Goal: Task Accomplishment & Management: Use online tool/utility

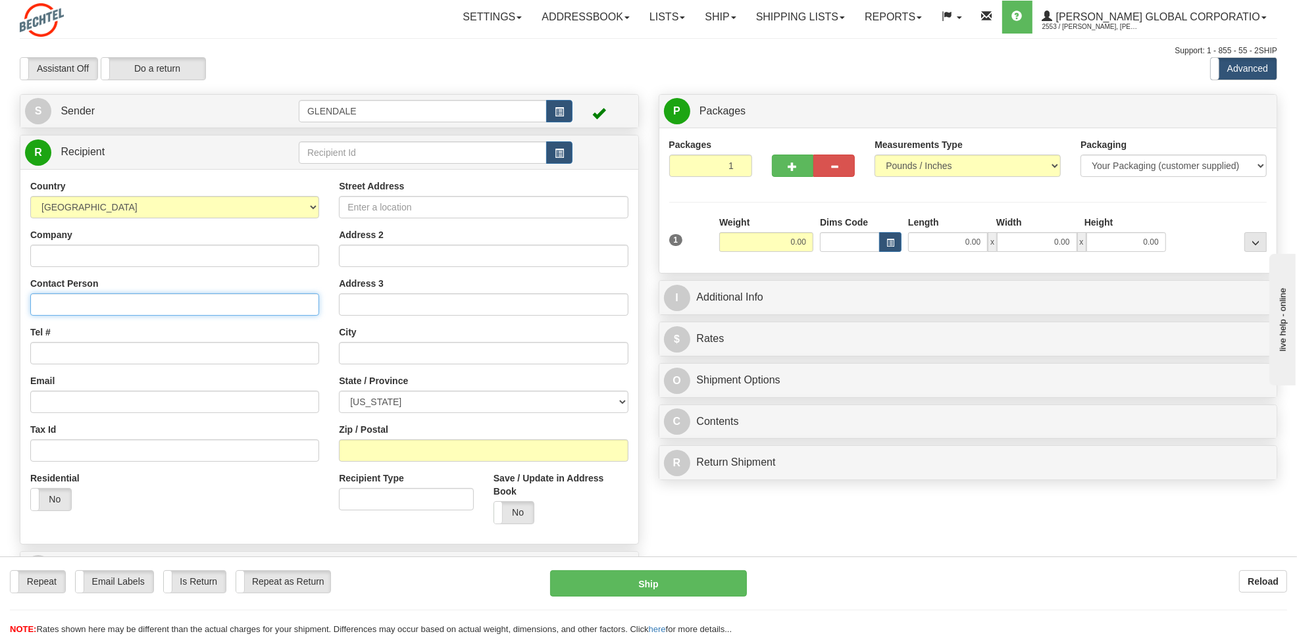
click at [109, 303] on input "Contact Person" at bounding box center [174, 304] width 289 height 22
paste input "Mary Sanchez - MS 32"
type input "Mary Sanchez - MS 32"
click at [132, 264] on input "Company" at bounding box center [174, 256] width 289 height 22
paste input "Bechtel Energy Inc."
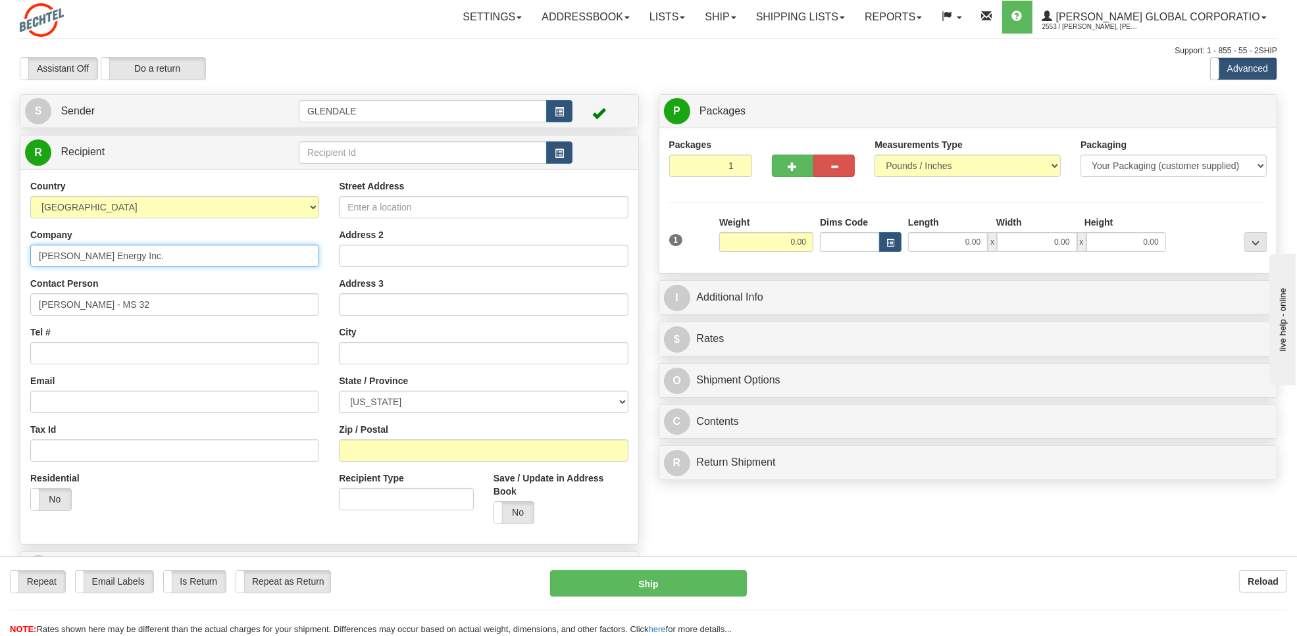
type input "Bechtel Energy Inc."
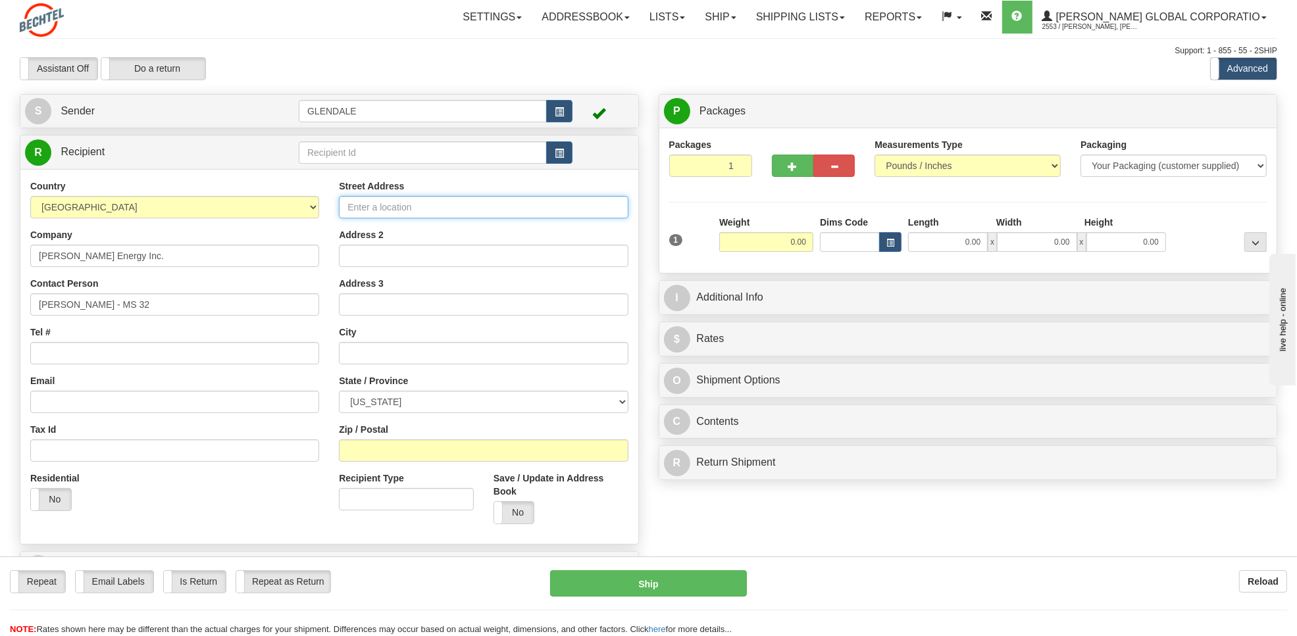
click at [436, 211] on input "Street Address" at bounding box center [483, 207] width 289 height 22
paste input "2105 CityWest Blvd"
type input "2105 CityWest Blvd"
click at [399, 349] on input "text" at bounding box center [483, 353] width 289 height 22
paste input "2105 CityWest Blvd"
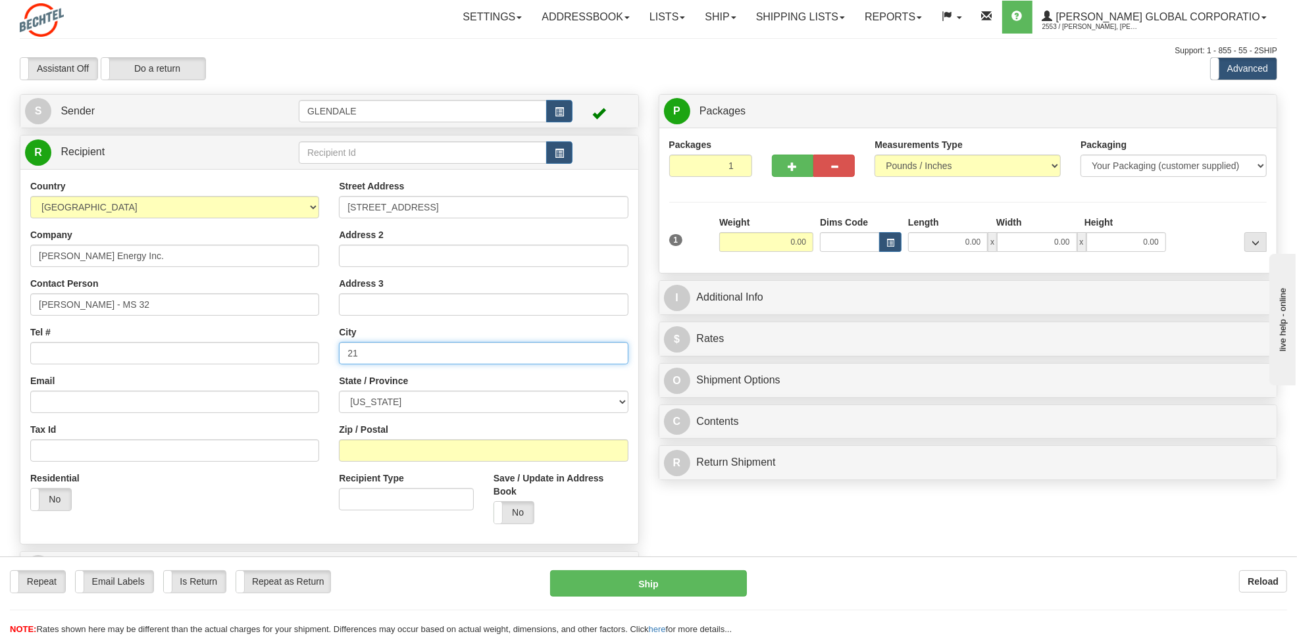
type input "2"
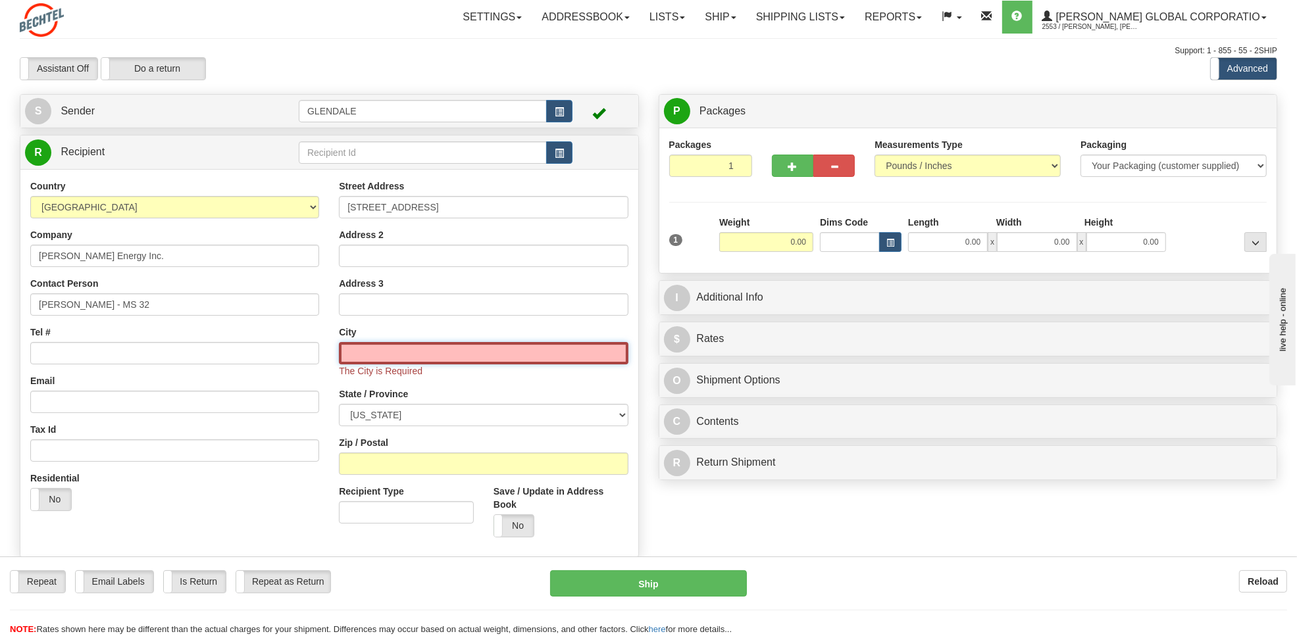
paste input "Houston"
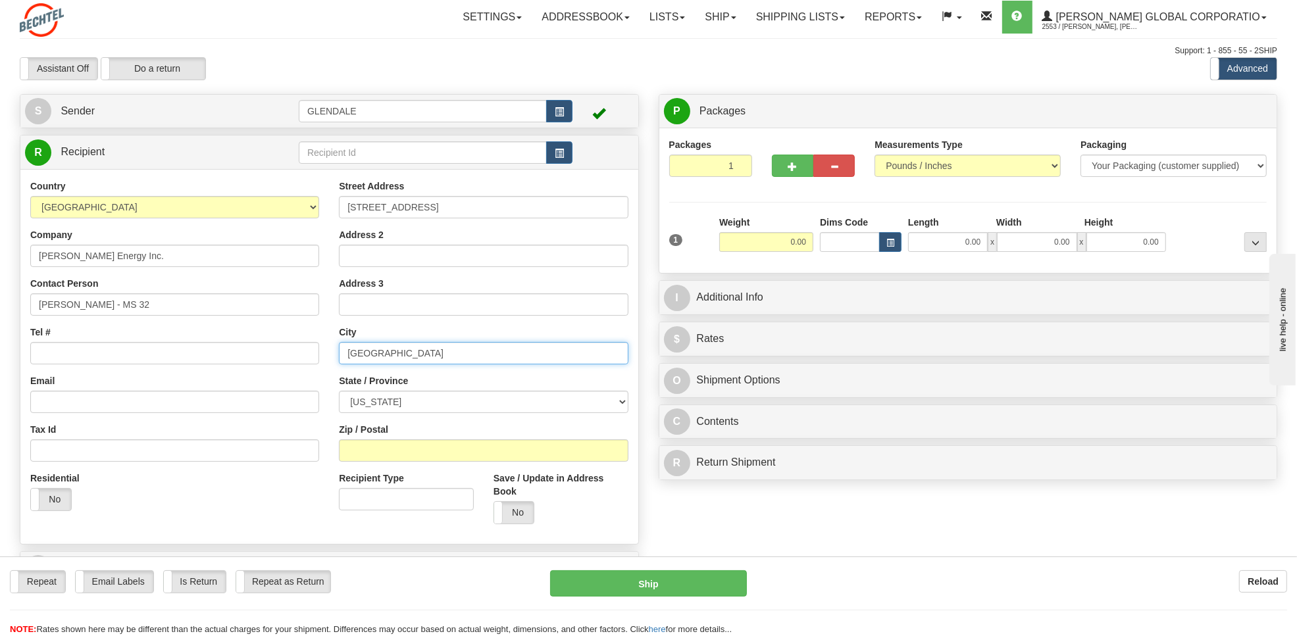
type input "Houston"
click at [382, 406] on select "ALABAMA ALASKA ARIZONA ARKANSAS Armed Forces America Armed Forces Europe Armed …" at bounding box center [483, 402] width 289 height 22
select select "TX"
click at [339, 392] on select "ALABAMA ALASKA ARIZONA ARKANSAS Armed Forces America Armed Forces Europe Armed …" at bounding box center [483, 402] width 289 height 22
click at [74, 354] on input "Tel #" at bounding box center [174, 353] width 289 height 22
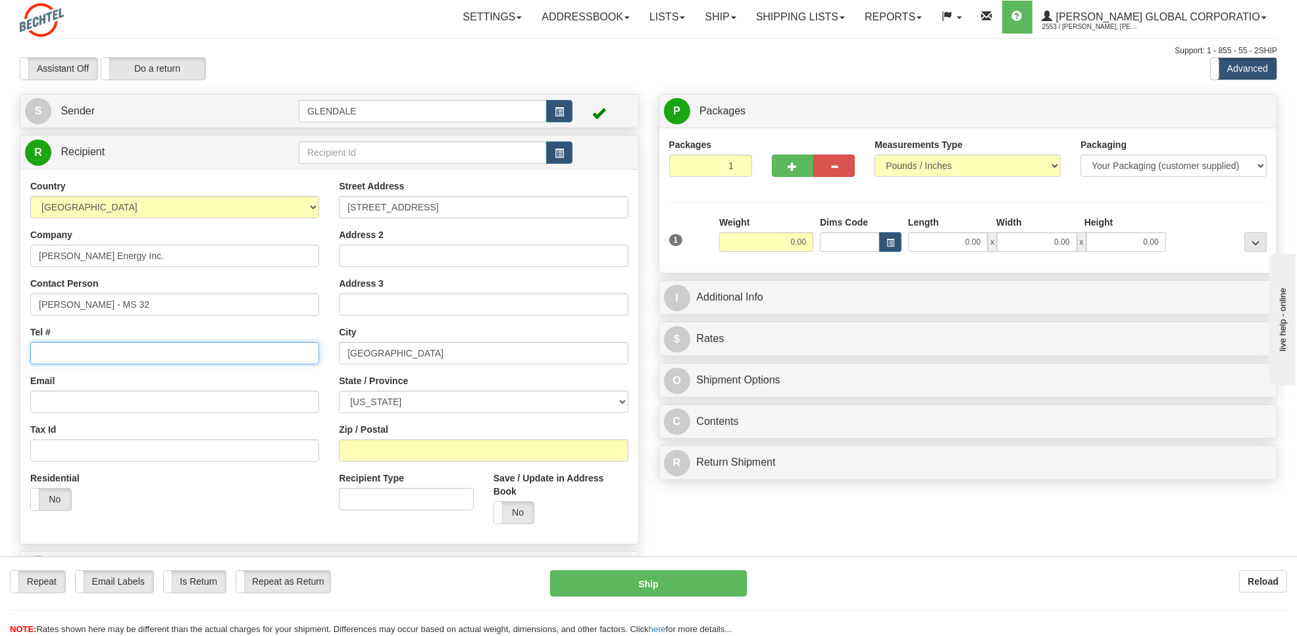
paste input "Mary Sanchez"
drag, startPoint x: 105, startPoint y: 347, endPoint x: -3, endPoint y: 350, distance: 108.6
click at [0, 350] on html "Training Course Close Toggle navigation Settings Shipping Preferences New Sende…" at bounding box center [648, 318] width 1297 height 636
paste input "JUSTCO (SINGAPORE) PTE LTD"
paste input "7132352369"
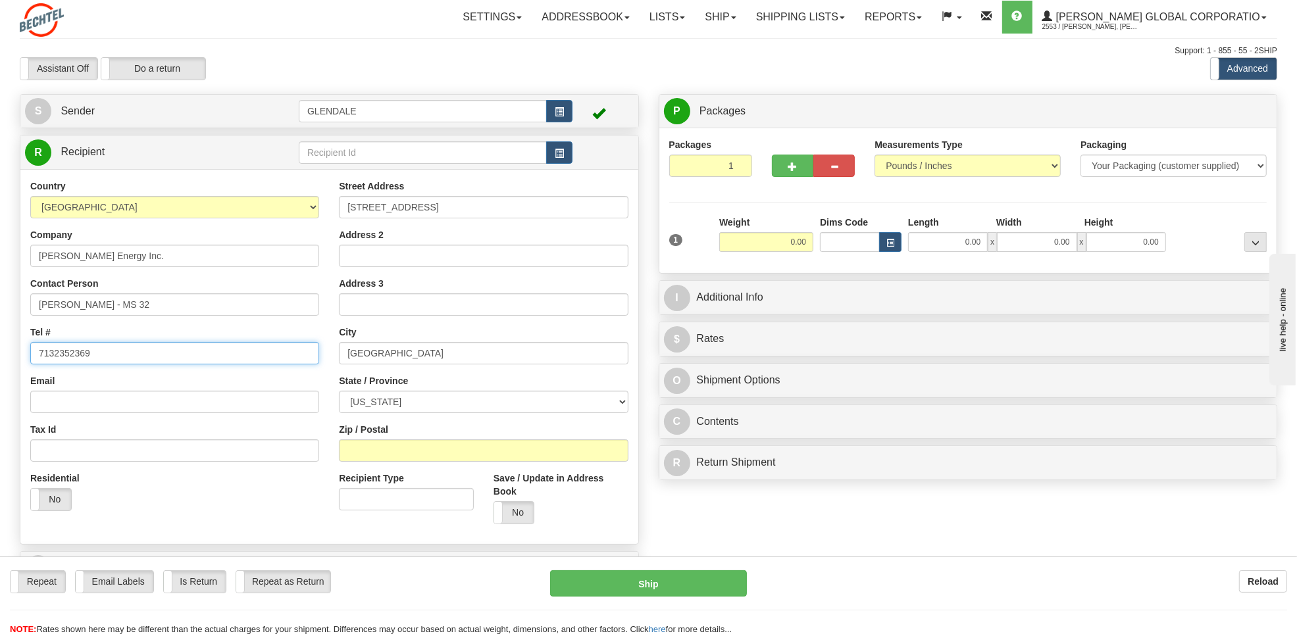
click at [57, 356] on input "7132352369" at bounding box center [174, 353] width 289 height 22
type input "713-235-2369"
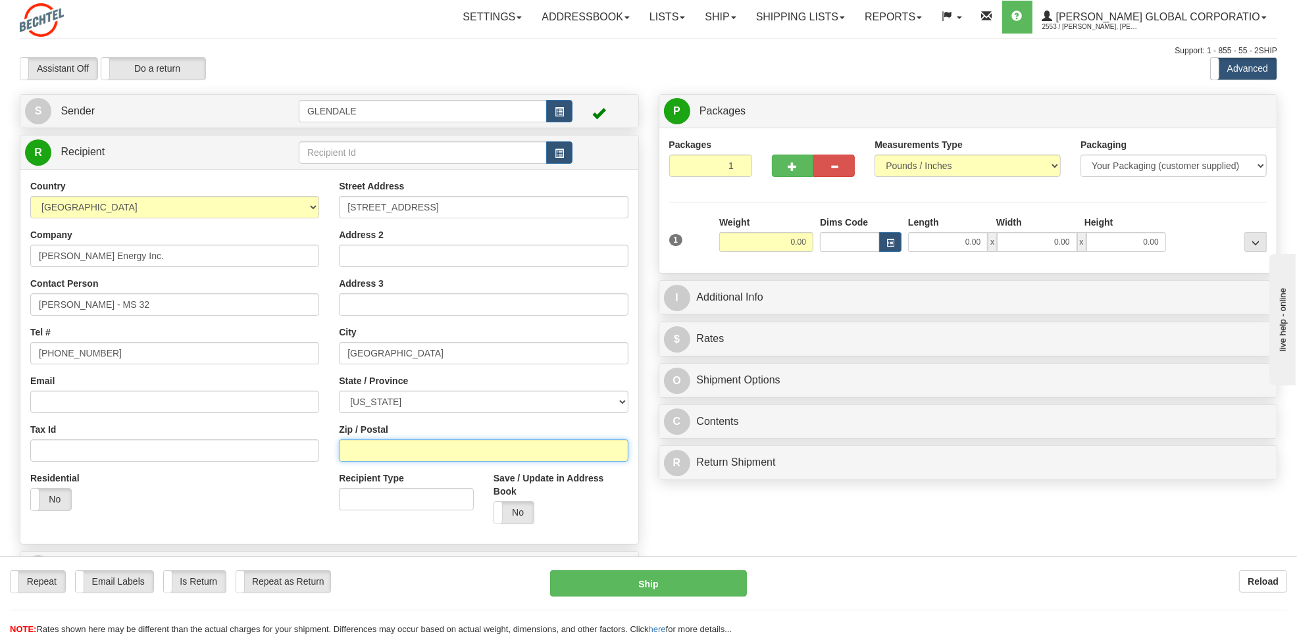
click at [364, 457] on input "Zip / Postal" at bounding box center [483, 451] width 289 height 22
paste input "77042"
type input "77042"
click at [1177, 174] on select "Your Packaging (customer supplied) Envelope (carrier supplied) Pack (carrier su…" at bounding box center [1174, 166] width 186 height 22
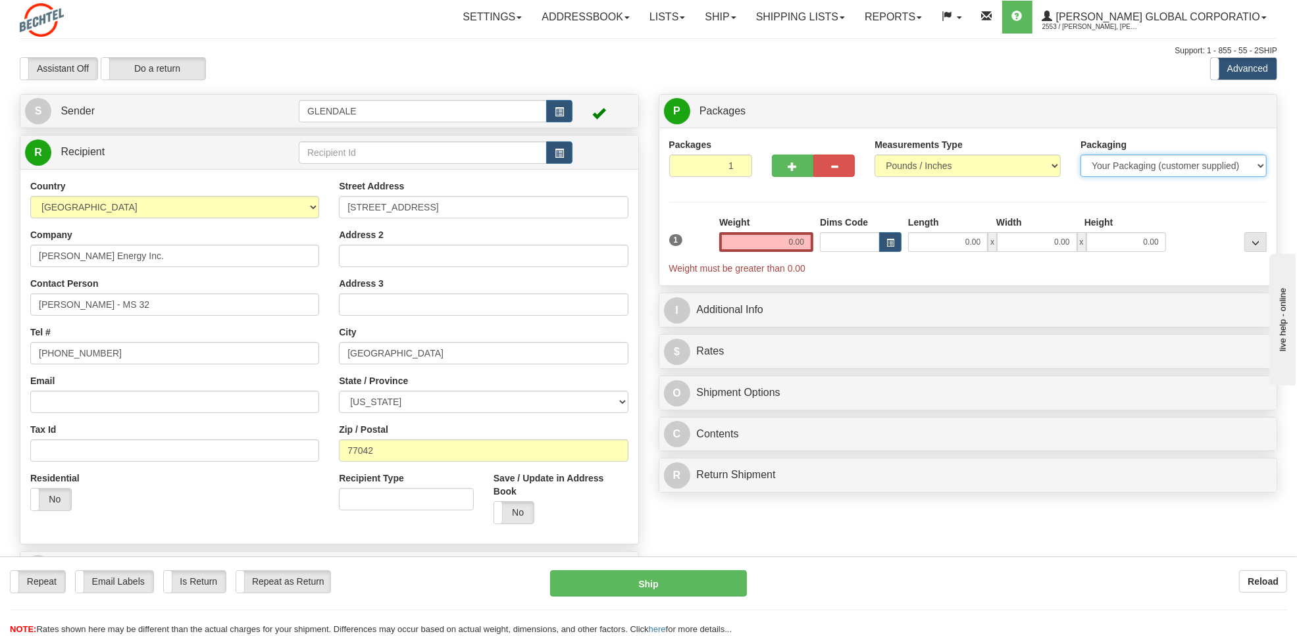
select select "2"
click at [1081, 155] on select "Your Packaging (customer supplied) Envelope (carrier supplied) Pack (carrier su…" at bounding box center [1174, 166] width 186 height 22
click at [791, 243] on input "0.00" at bounding box center [766, 242] width 94 height 20
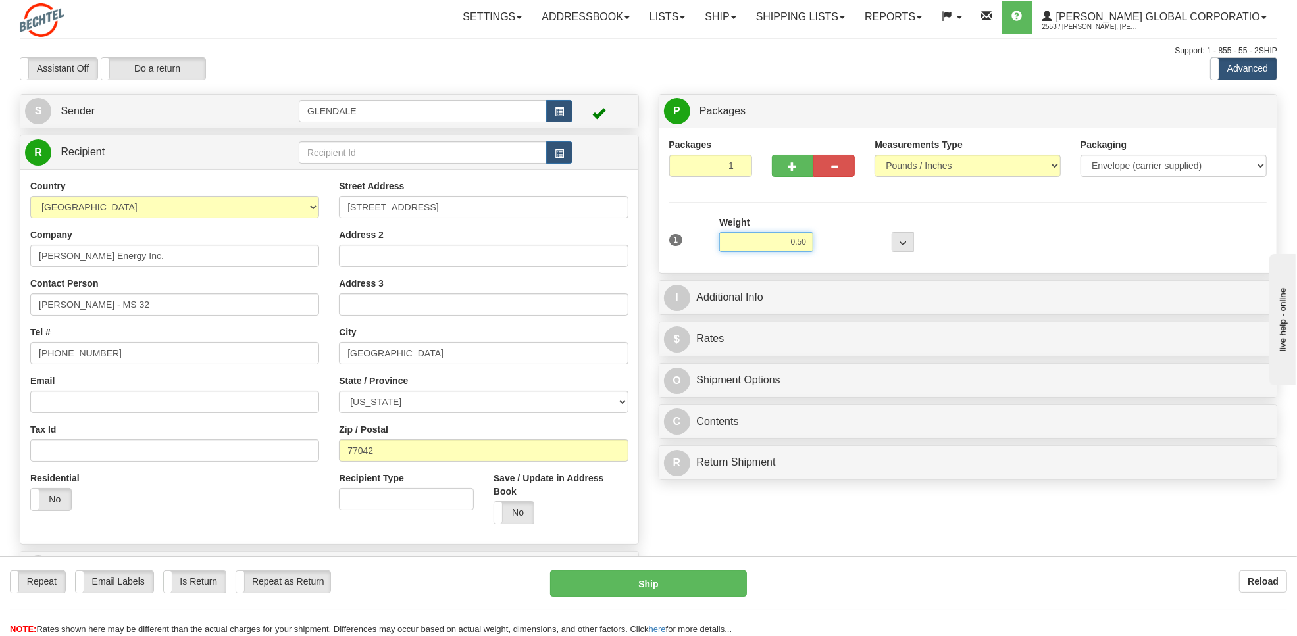
type input "0.50"
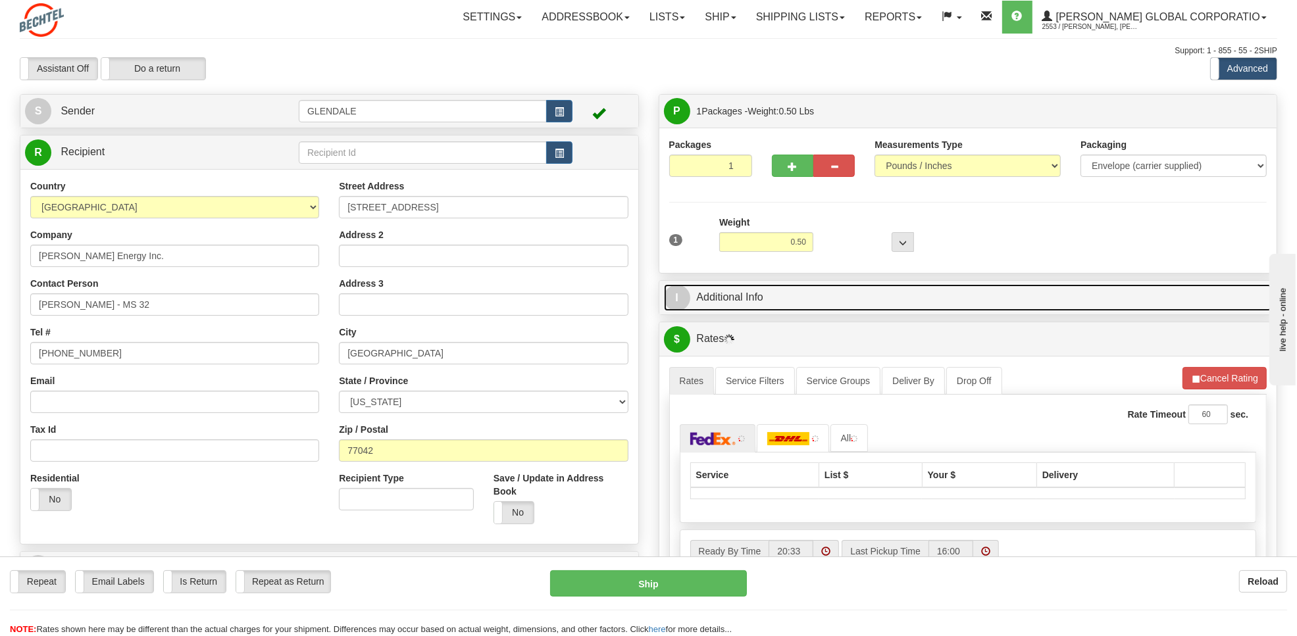
click at [748, 292] on link "I Additional Info" at bounding box center [968, 297] width 609 height 27
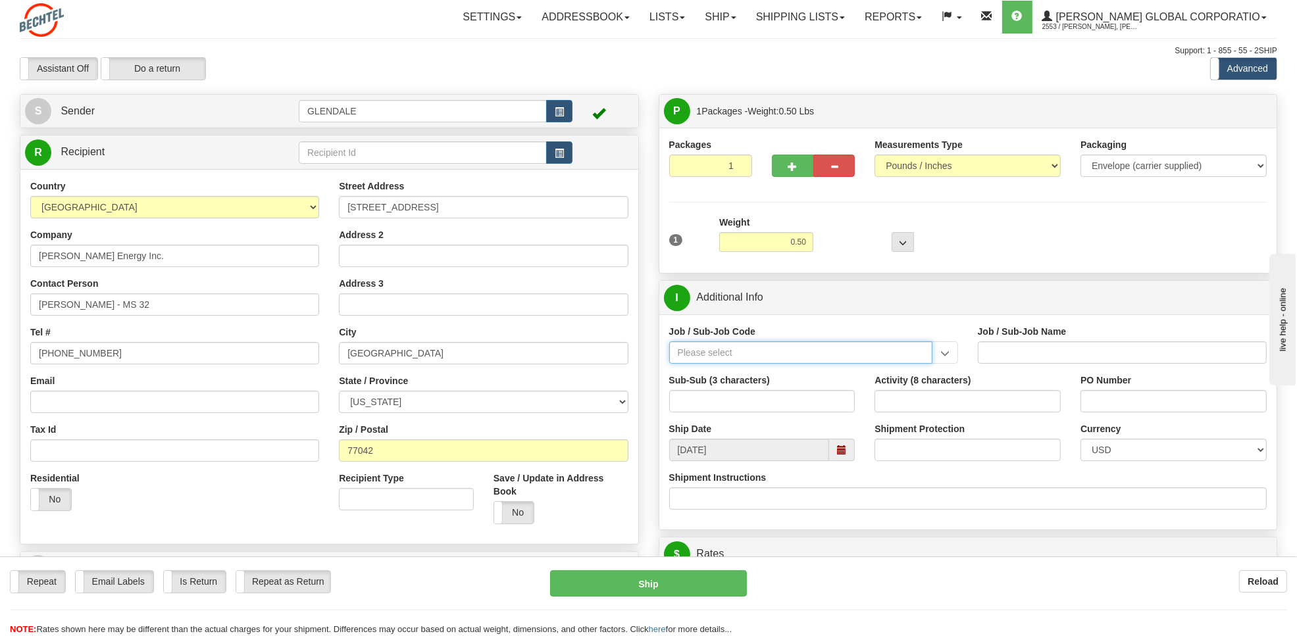
click at [693, 359] on input "Job / Sub-Job Code" at bounding box center [800, 353] width 263 height 22
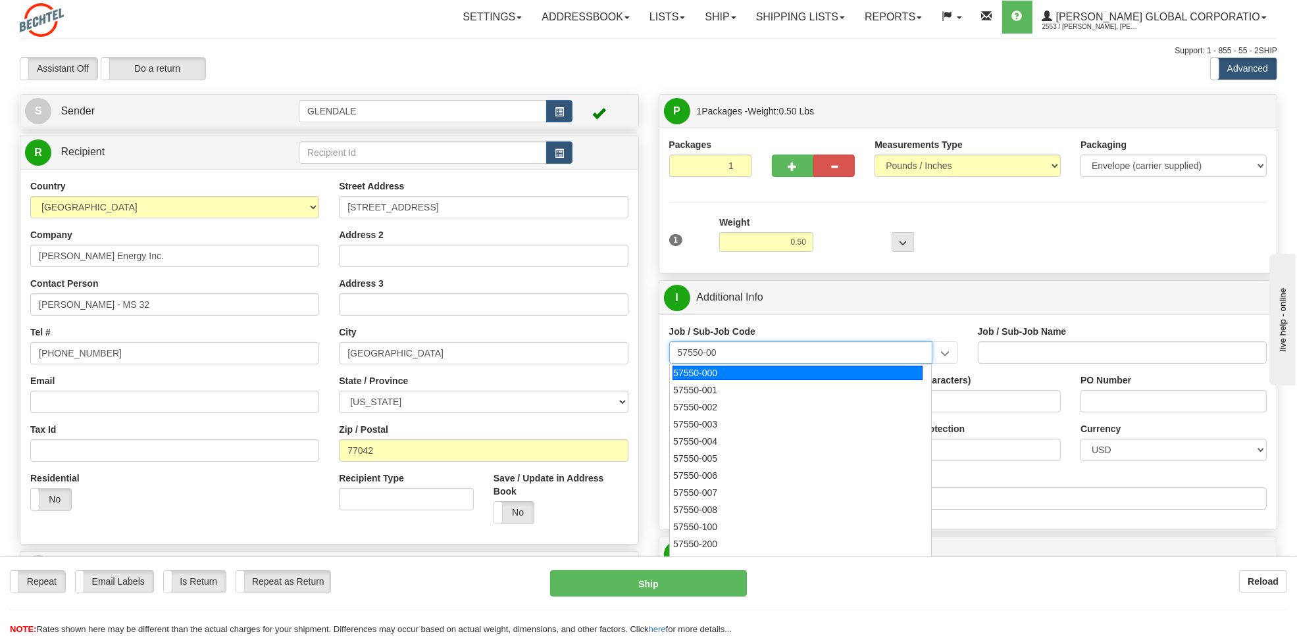
type input "57550-006"
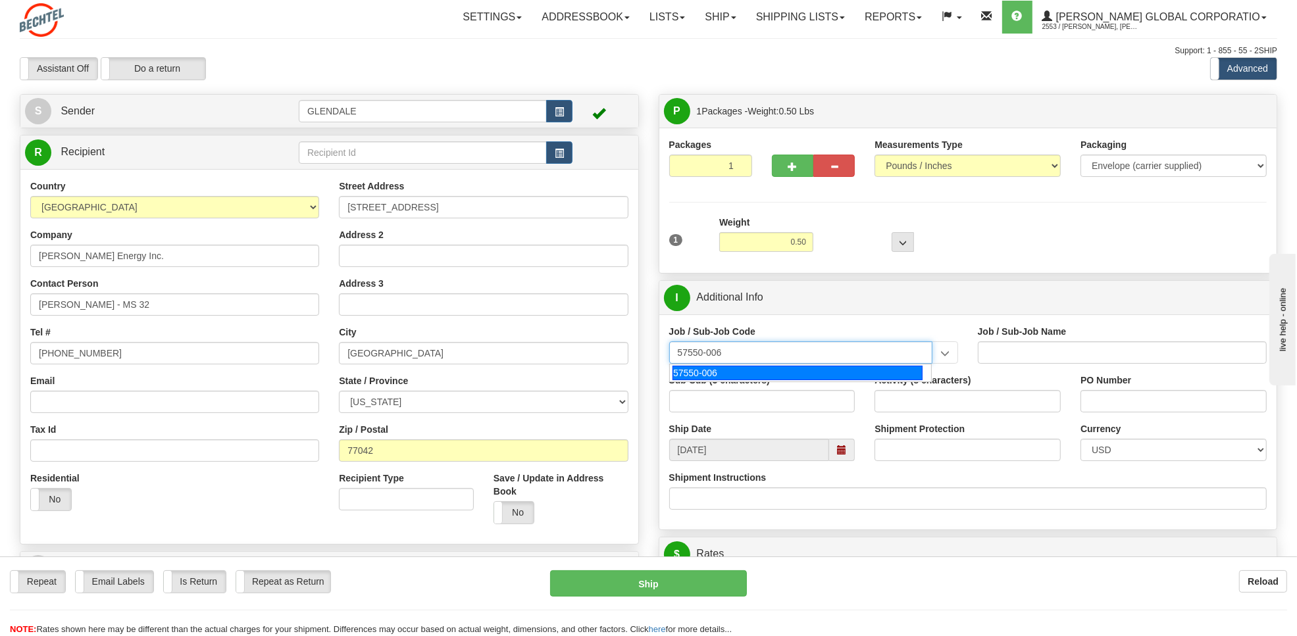
click at [711, 370] on div "57550-006" at bounding box center [798, 373] width 250 height 14
type input "GBU BD BASIC - BD BASIC - MARKETING"
type input "57550-006"
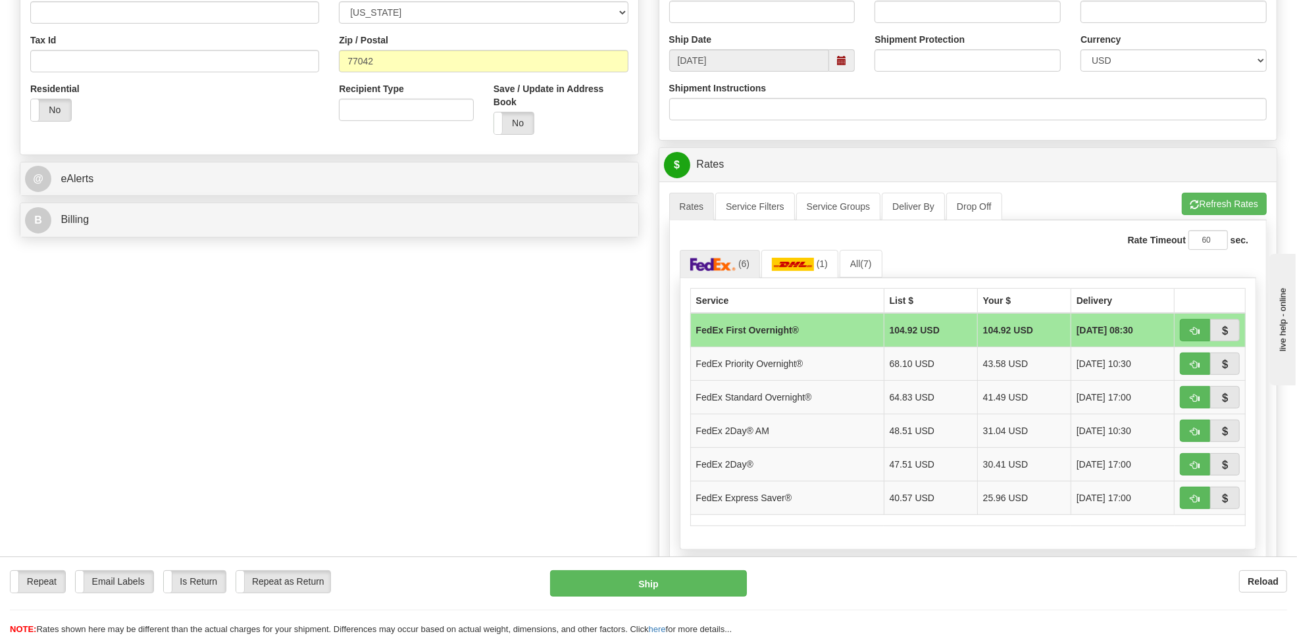
scroll to position [395, 0]
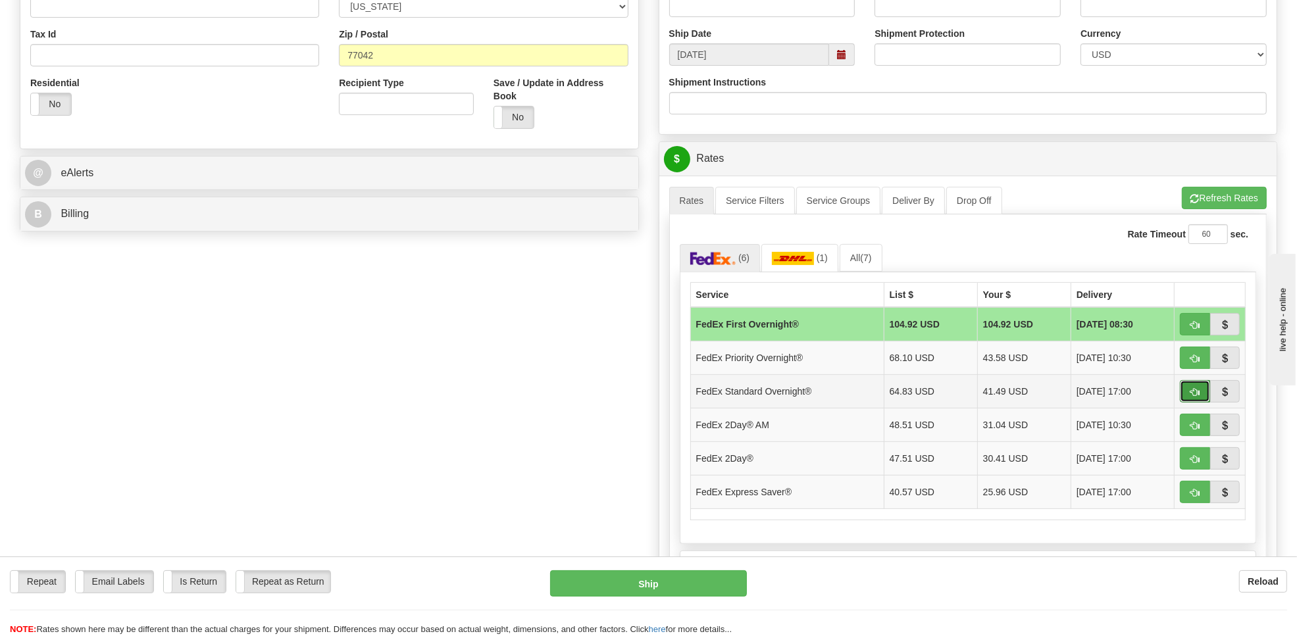
click at [1190, 393] on span "button" at bounding box center [1194, 392] width 9 height 9
type input "05"
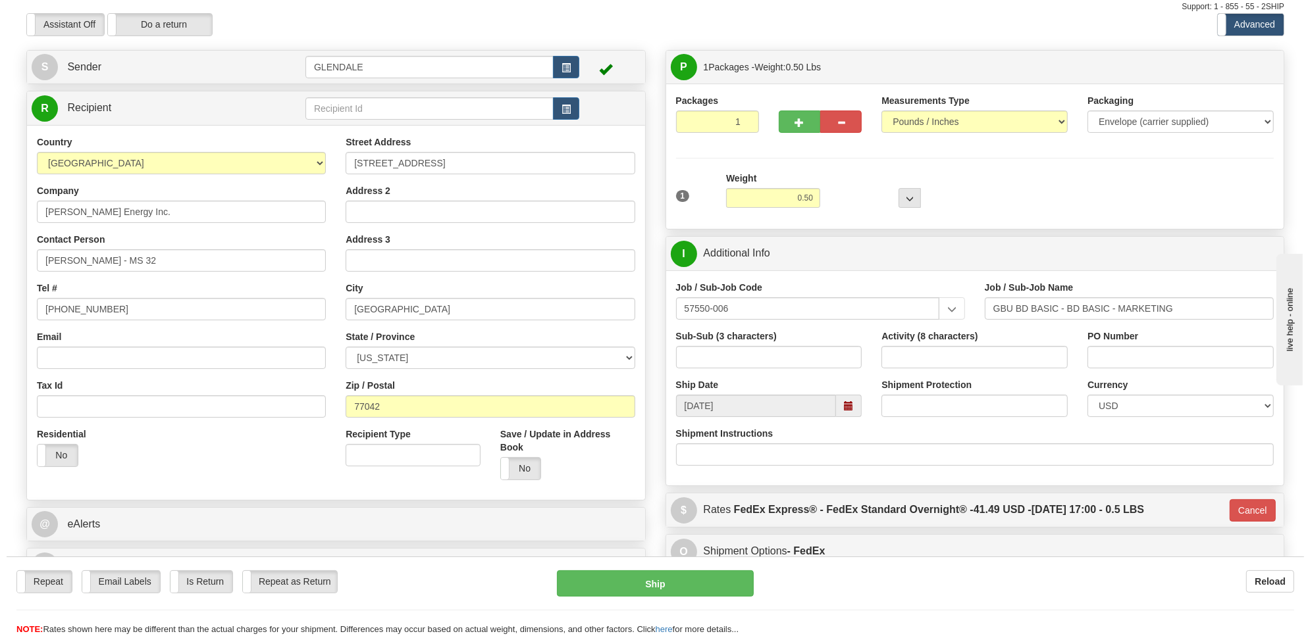
scroll to position [27, 0]
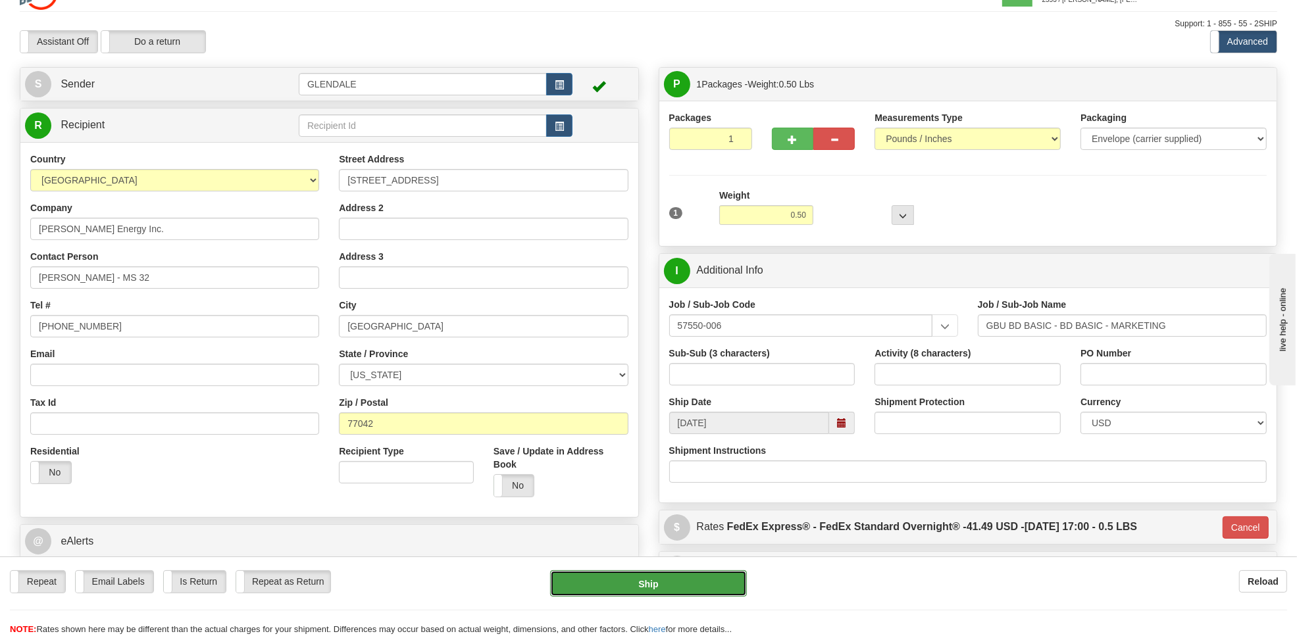
click at [617, 580] on button "Ship" at bounding box center [648, 584] width 197 height 26
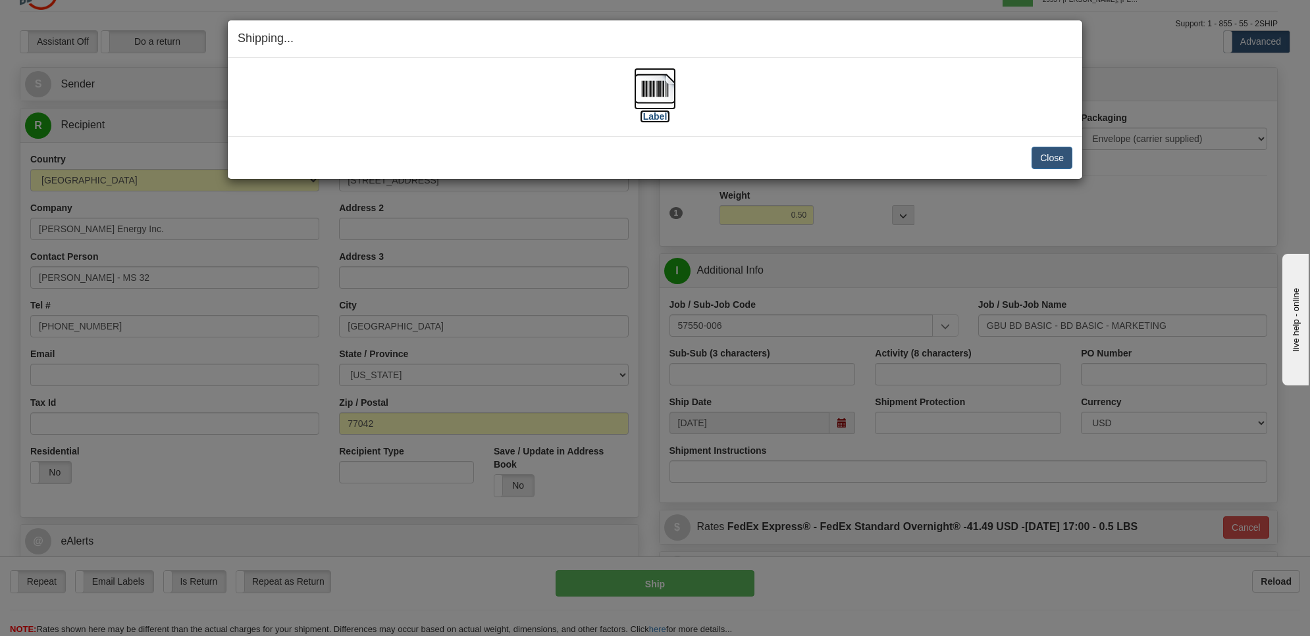
click at [653, 82] on img at bounding box center [655, 89] width 42 height 42
click at [1050, 153] on button "Close" at bounding box center [1051, 158] width 41 height 22
